Goal: Find specific page/section: Find specific page/section

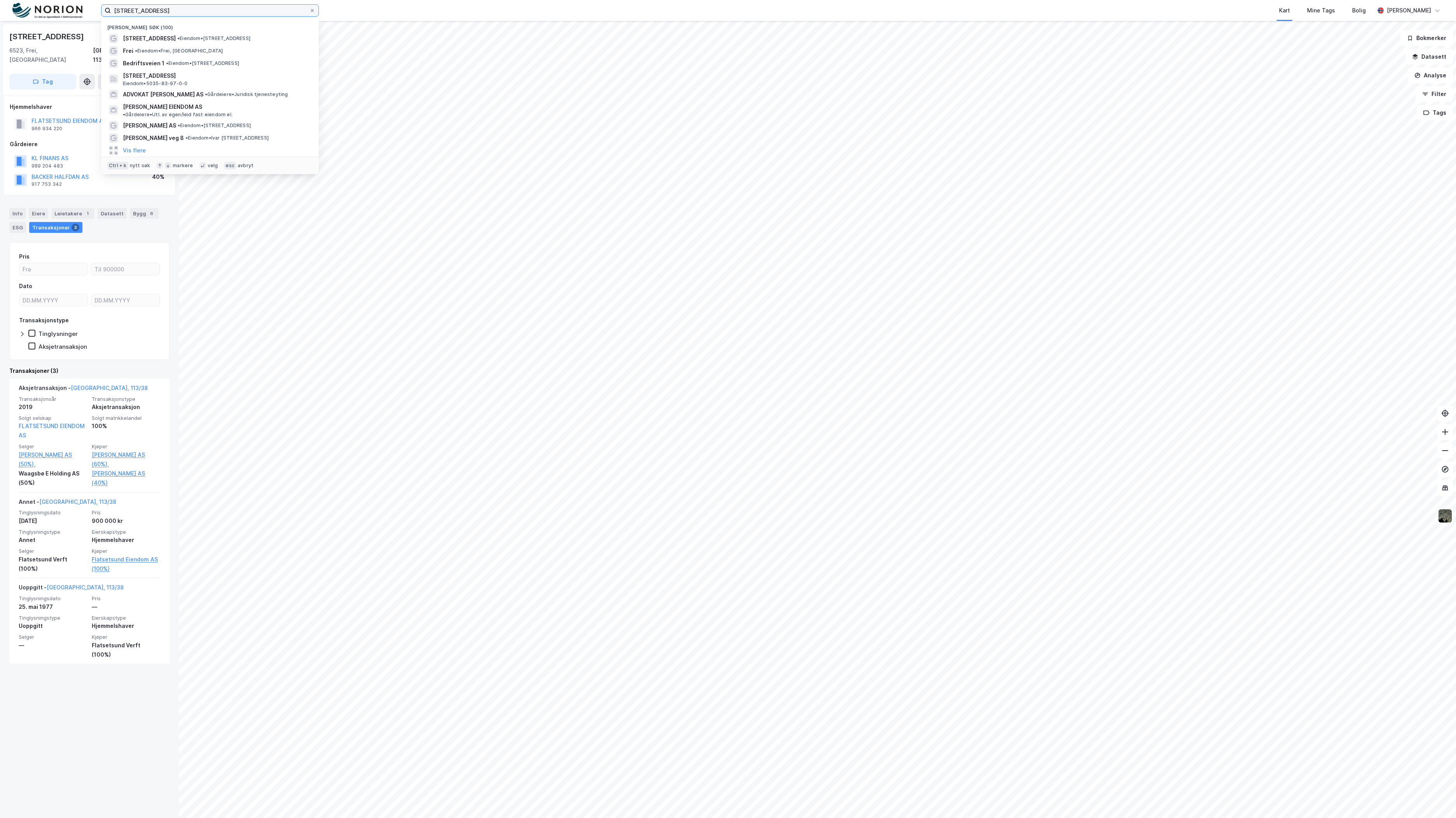
click at [218, 11] on input "[STREET_ADDRESS]" at bounding box center [210, 10] width 198 height 12
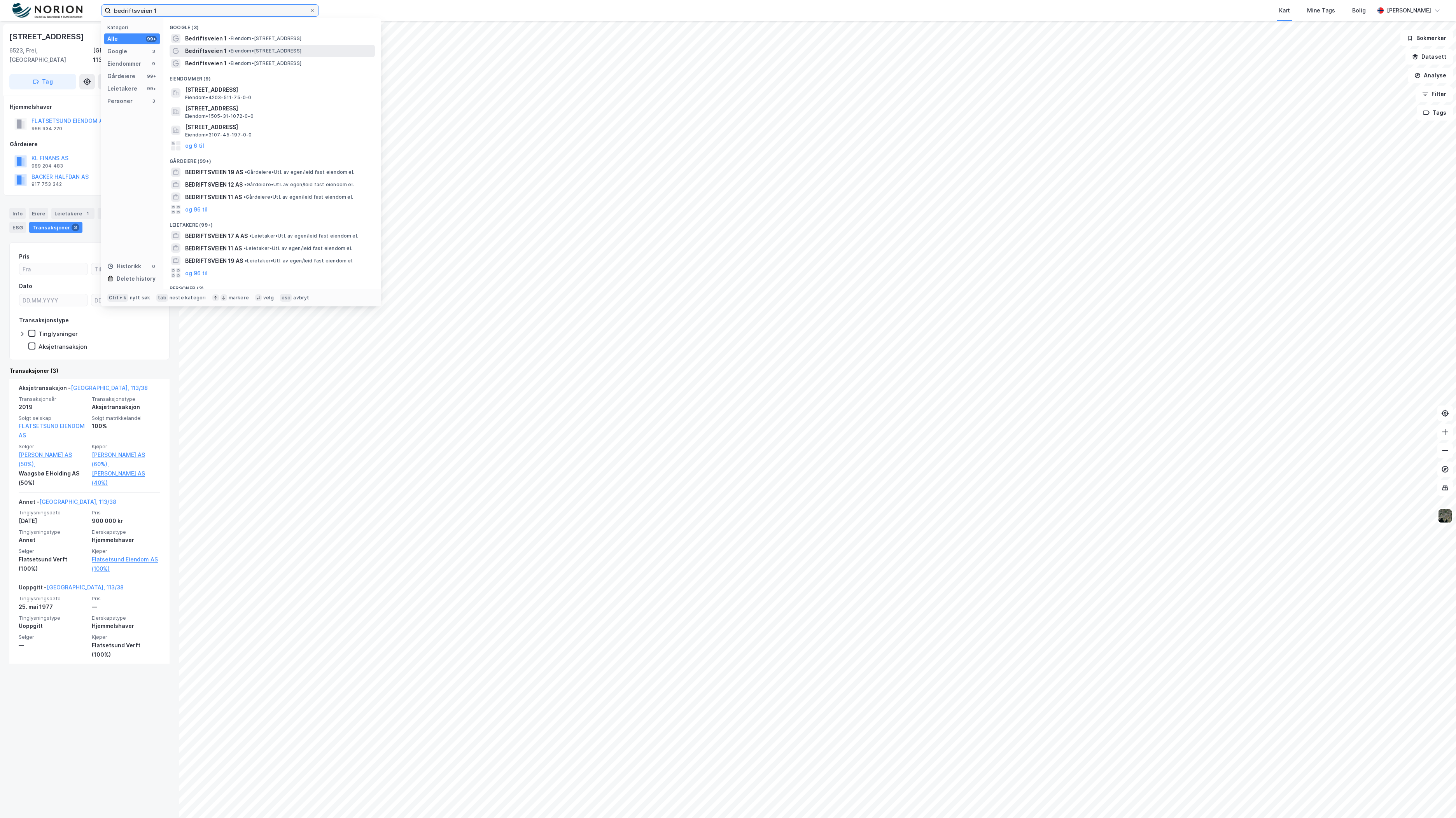
type input "bedriftsveien 1"
click at [296, 50] on span "• Eiendom • [STREET_ADDRESS]" at bounding box center [265, 51] width 73 height 6
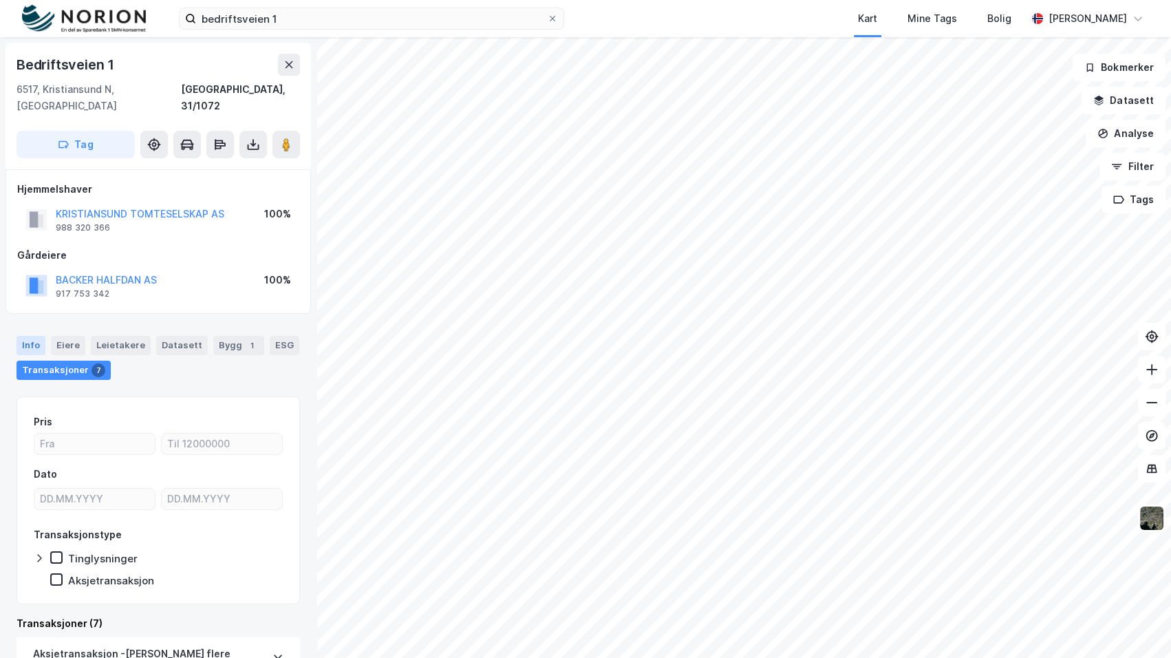
click at [33, 336] on div "Info" at bounding box center [31, 345] width 29 height 19
